Goal: Information Seeking & Learning: Learn about a topic

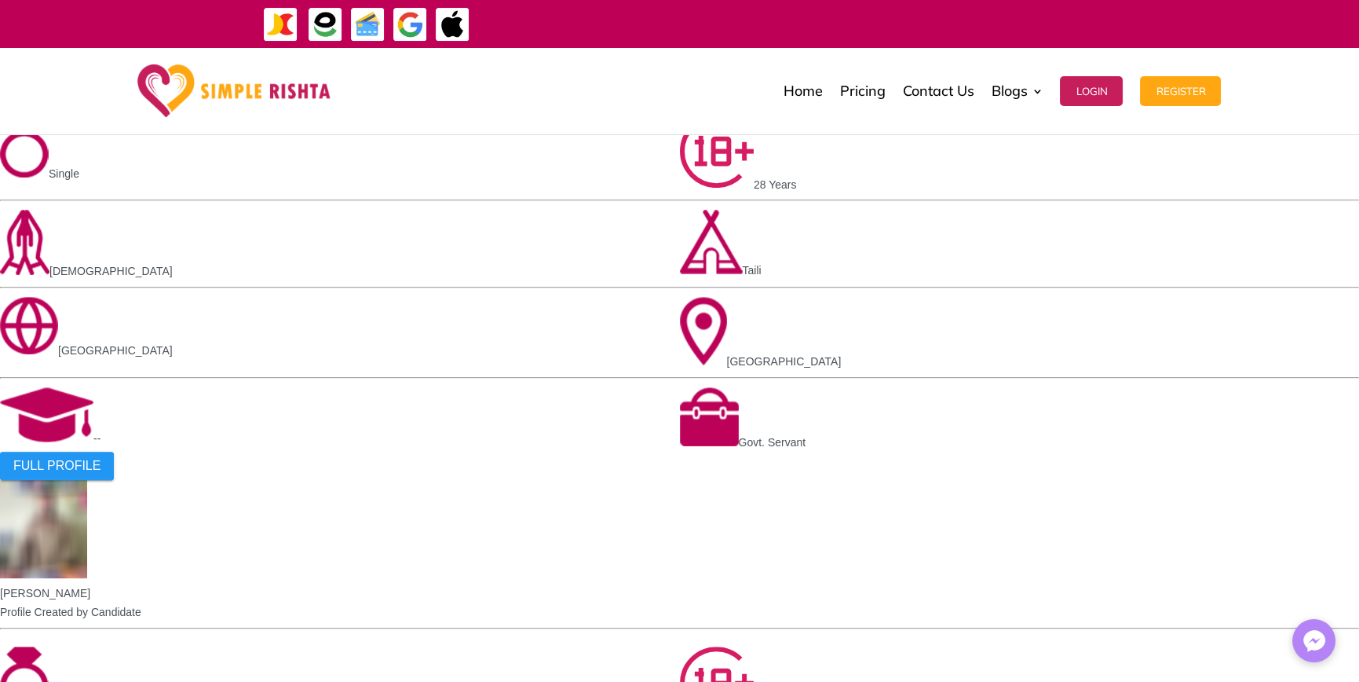
scroll to position [1545, 0]
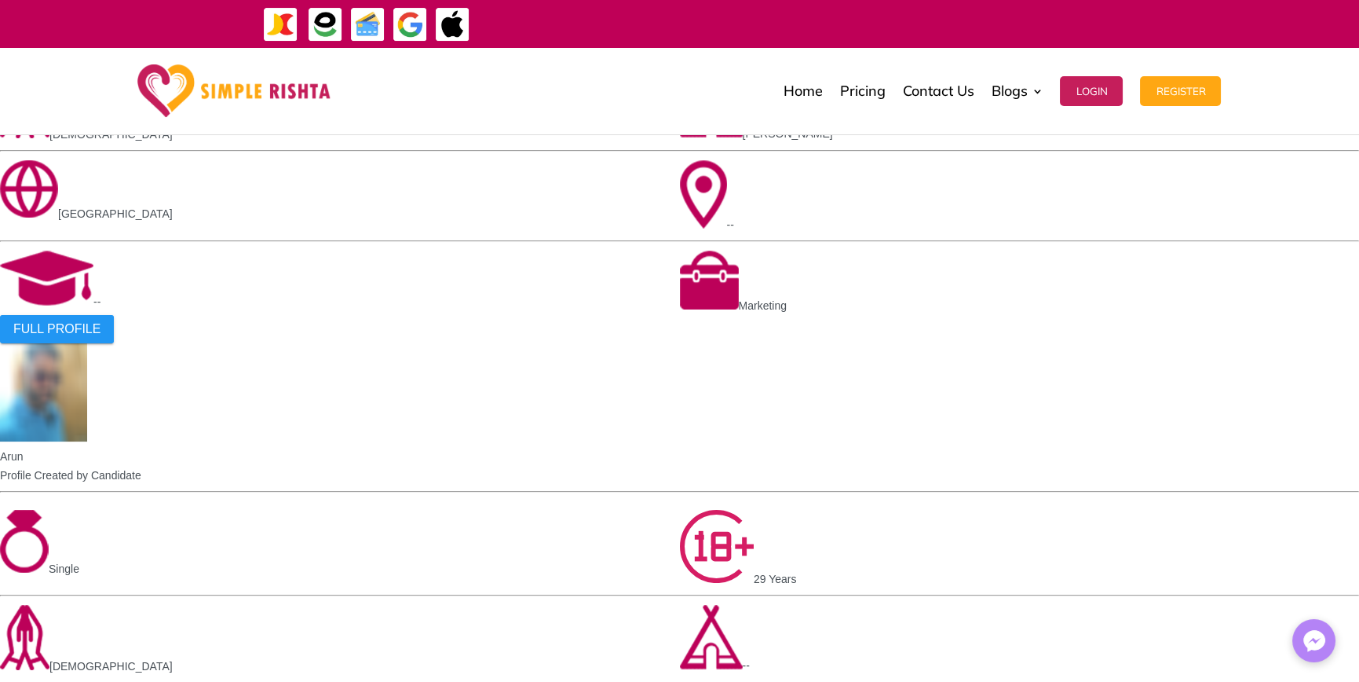
scroll to position [314, 0]
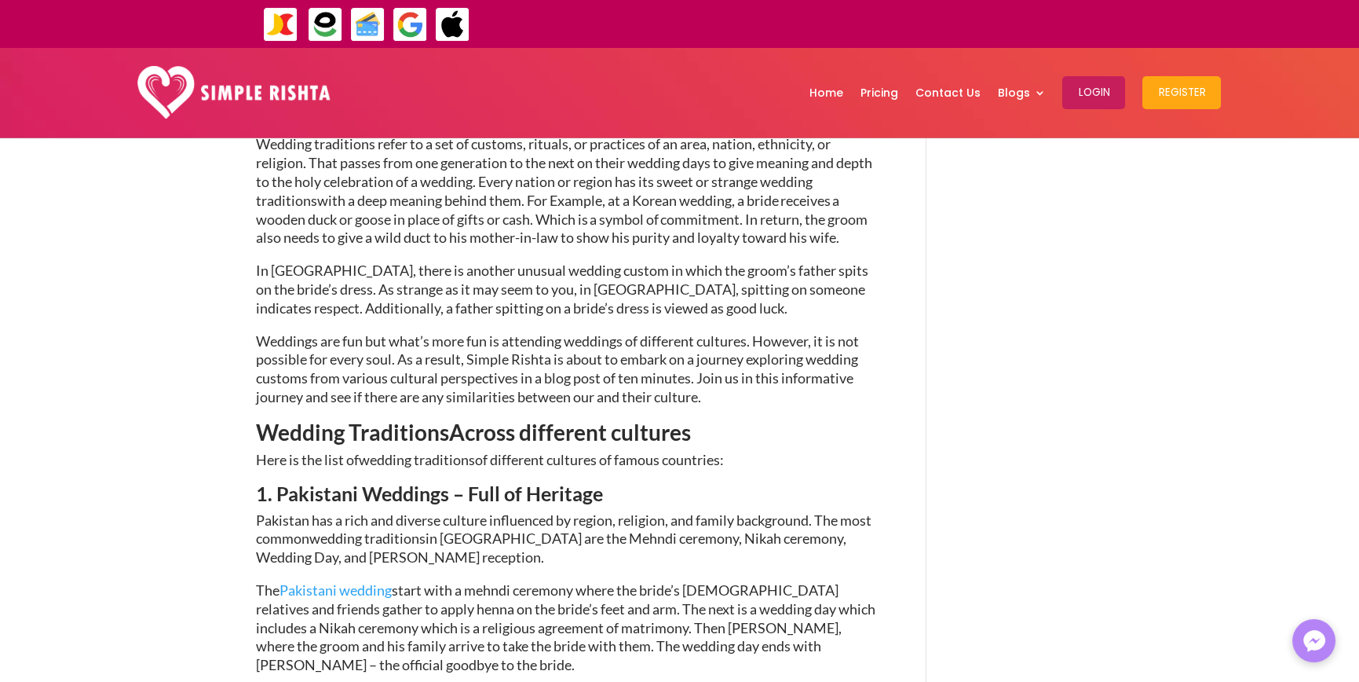
scroll to position [550, 0]
